Goal: Information Seeking & Learning: Learn about a topic

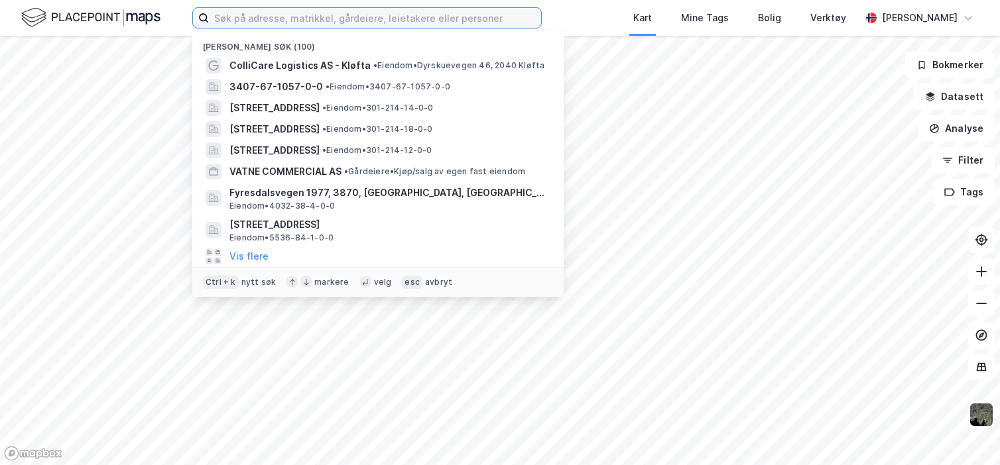
click at [313, 22] on input at bounding box center [375, 18] width 332 height 20
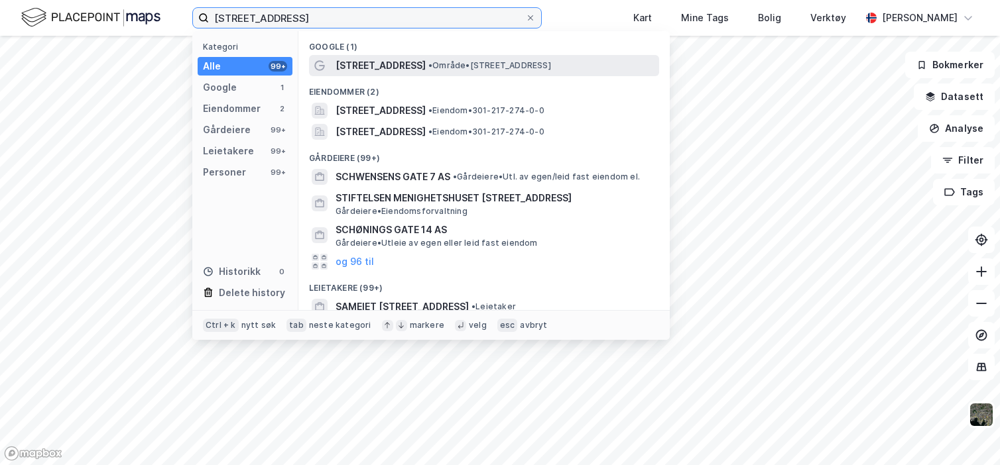
type input "schwensens gate 14"
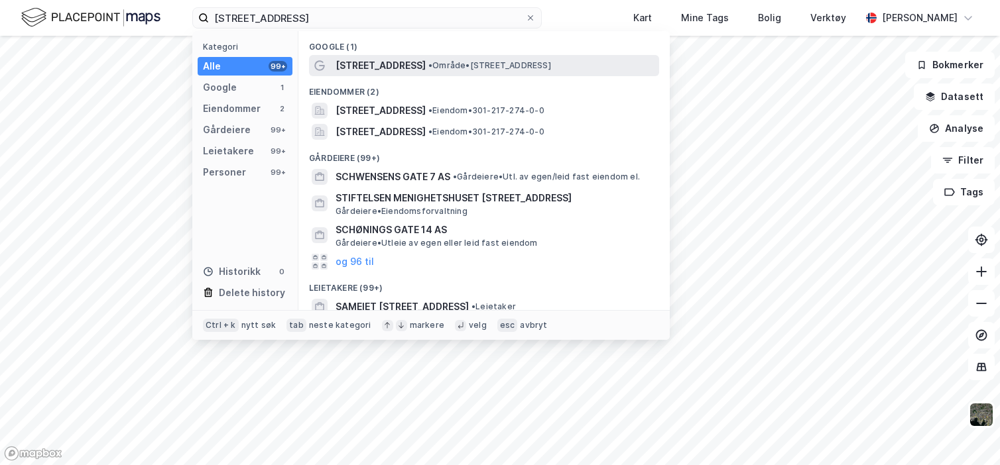
click at [382, 66] on span "Schwensens gate 14A" at bounding box center [380, 66] width 90 height 16
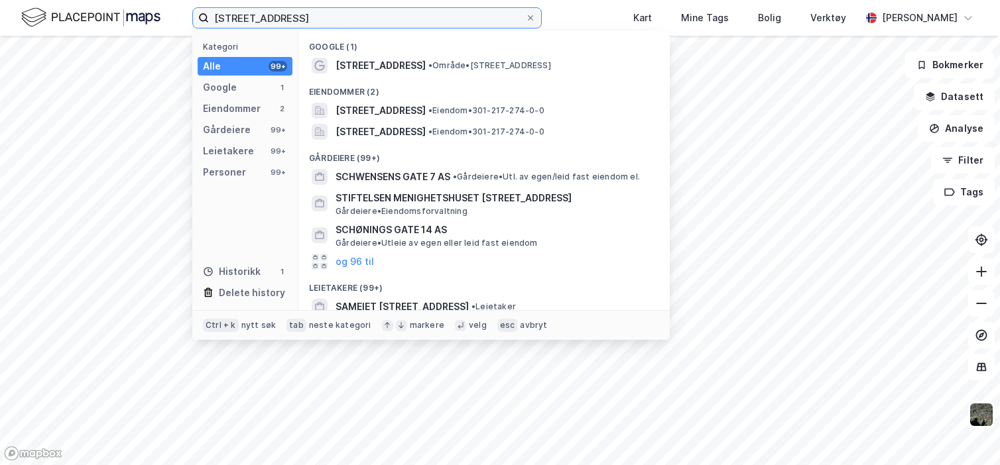
click at [326, 15] on input "schwensens gate 14" at bounding box center [367, 18] width 316 height 20
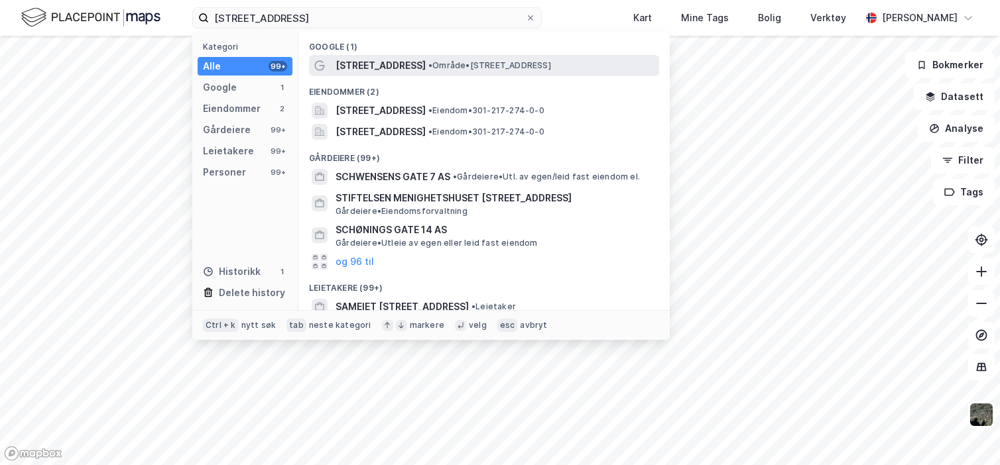
click at [418, 74] on div "Schwensens gate 14A • Område • Schwensens gate 14A, 0170 Oslo" at bounding box center [484, 65] width 350 height 21
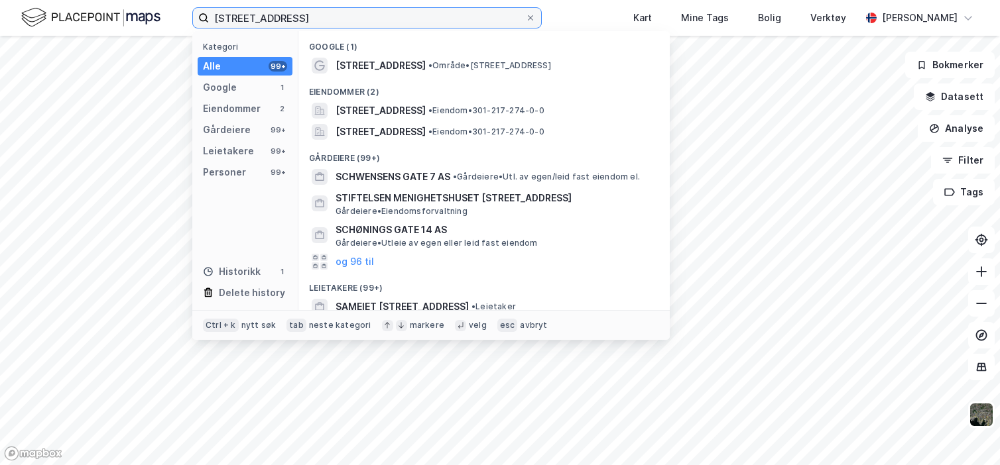
click at [375, 19] on input "schwensens gate 14" at bounding box center [367, 18] width 316 height 20
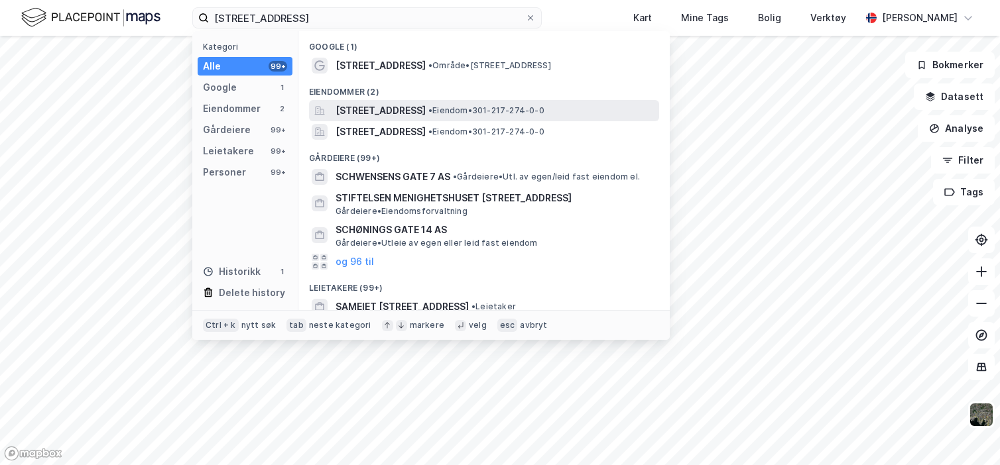
click at [407, 113] on span "Schwensens gate 14A, 0170, OSLO, OSLO" at bounding box center [380, 111] width 90 height 16
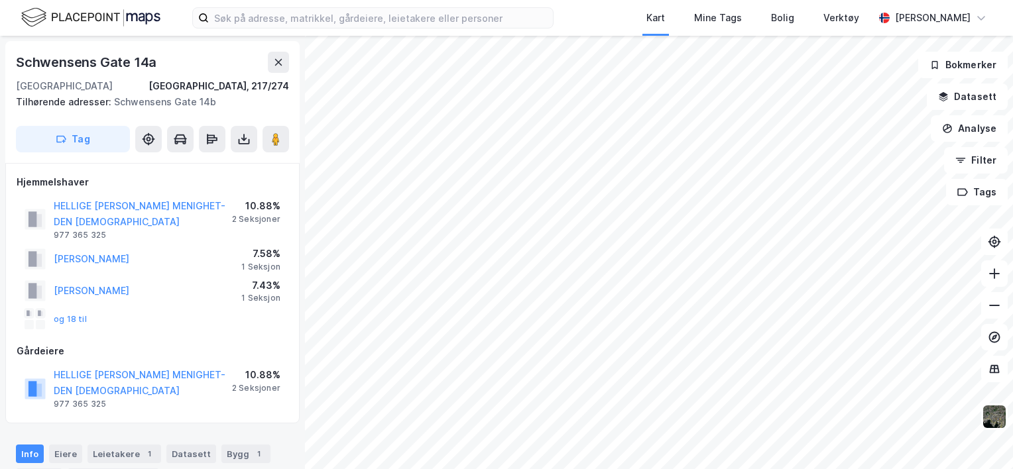
click at [143, 62] on div "Schwensens Gate 14a" at bounding box center [87, 62] width 143 height 21
drag, startPoint x: 143, startPoint y: 62, endPoint x: 112, endPoint y: 59, distance: 31.3
click at [112, 59] on div "Schwensens Gate 14a" at bounding box center [87, 62] width 143 height 21
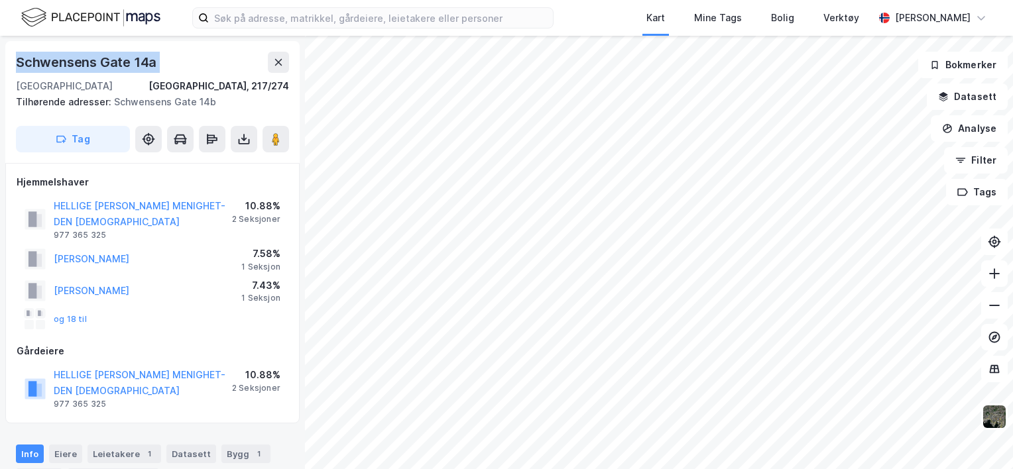
copy div "Schwensens Gate 14a"
